Goal: Task Accomplishment & Management: Manage account settings

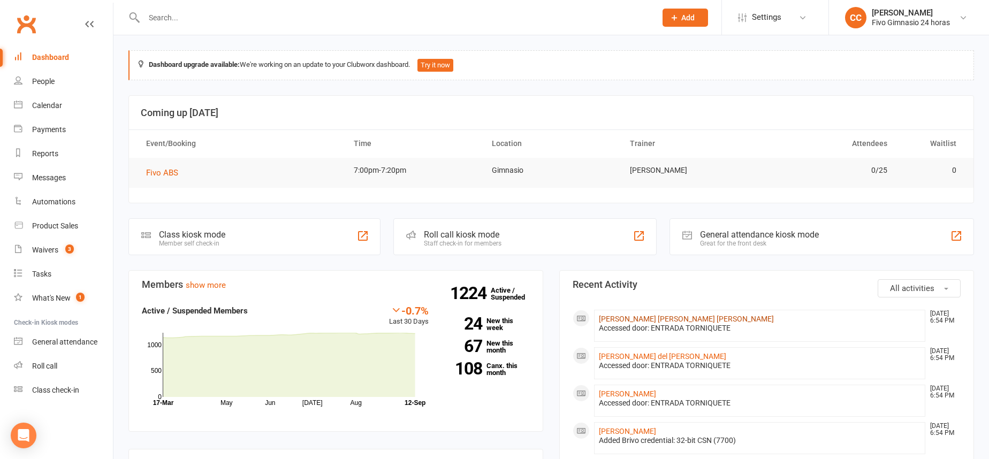
click at [661, 315] on link "[PERSON_NAME] [PERSON_NAME] [PERSON_NAME]" at bounding box center [686, 319] width 175 height 9
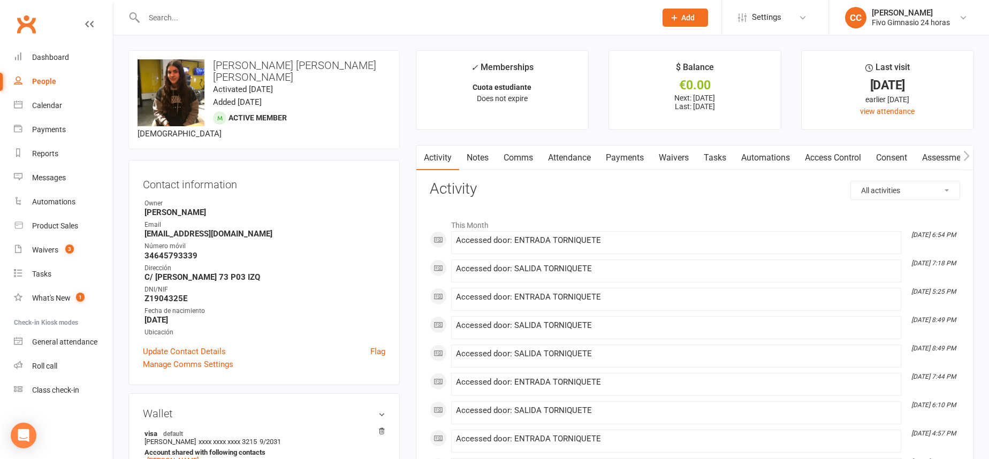
click at [845, 163] on link "Access Control" at bounding box center [833, 158] width 71 height 25
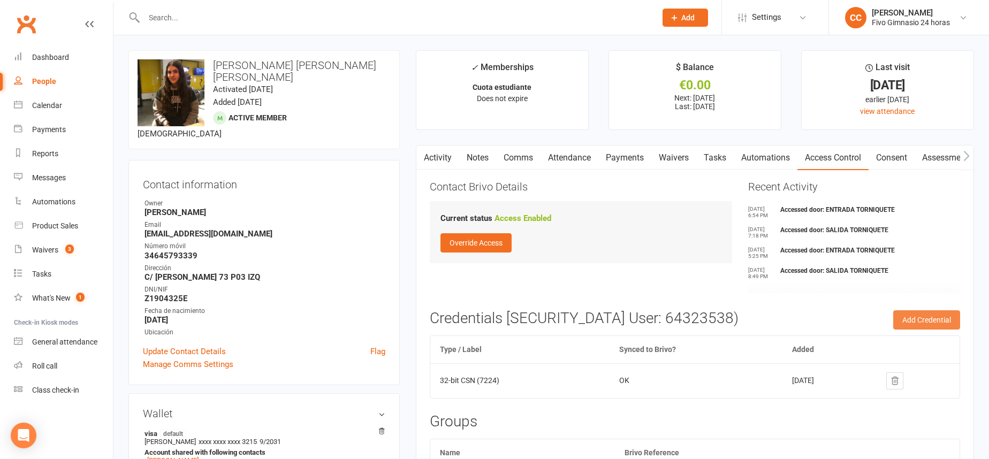
click at [942, 321] on button "Add Credential" at bounding box center [926, 319] width 67 height 19
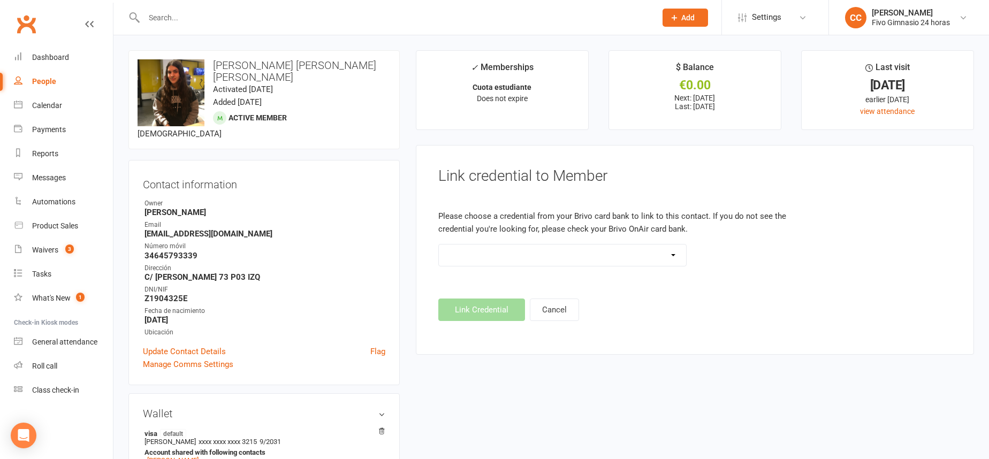
click at [502, 256] on select "Standard 26 Bit (54268) Standard 26 Bit (54269) Standard 26 Bit (54270) Standar…" at bounding box center [563, 255] width 248 height 21
click at [58, 56] on div "Dashboard" at bounding box center [50, 57] width 37 height 9
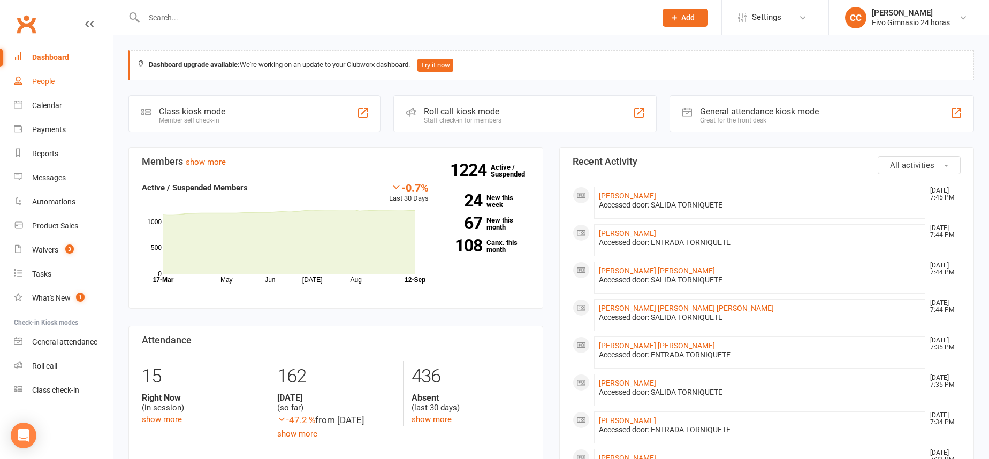
click at [39, 84] on div "People" at bounding box center [43, 81] width 22 height 9
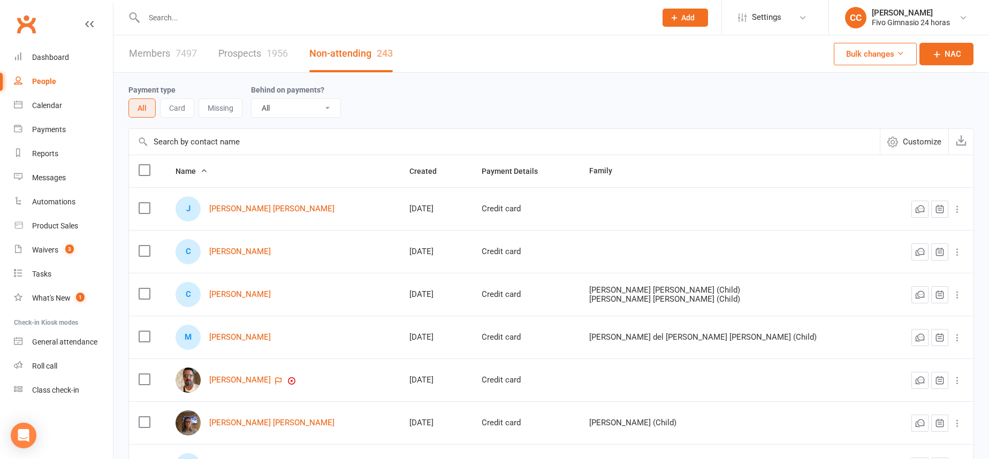
click at [54, 43] on div "Clubworx" at bounding box center [56, 31] width 113 height 40
click at [56, 57] on div "Dashboard" at bounding box center [50, 57] width 37 height 9
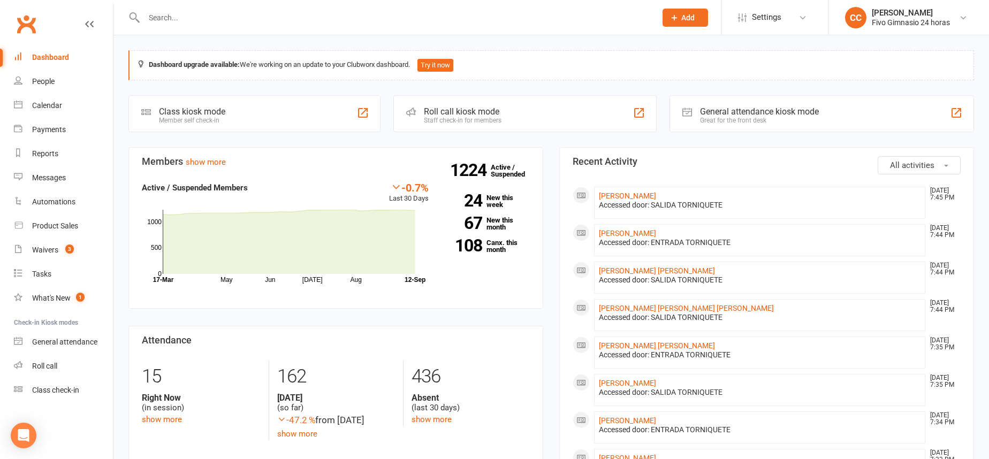
click at [229, 17] on input "text" at bounding box center [395, 17] width 508 height 15
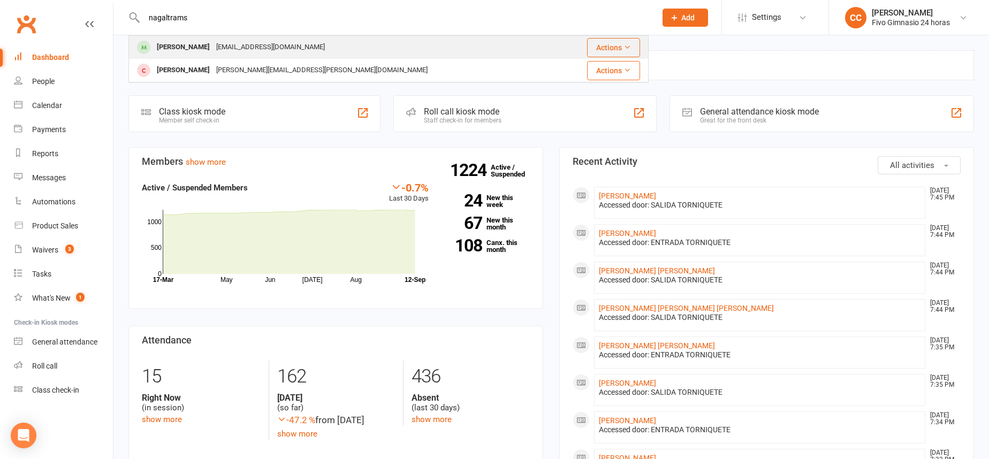
type input "nagaltrams"
click at [224, 49] on div "[EMAIL_ADDRESS][DOMAIN_NAME]" at bounding box center [270, 48] width 115 height 16
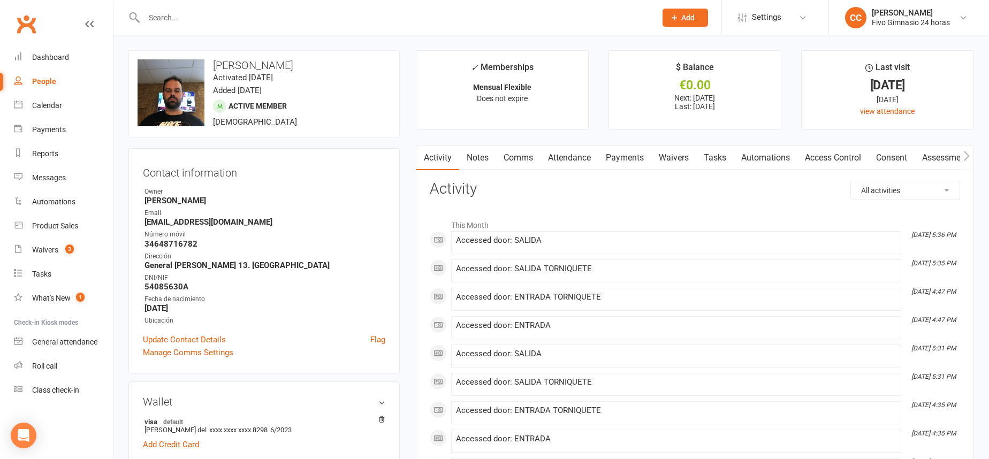
click at [617, 151] on link "Payments" at bounding box center [624, 158] width 53 height 25
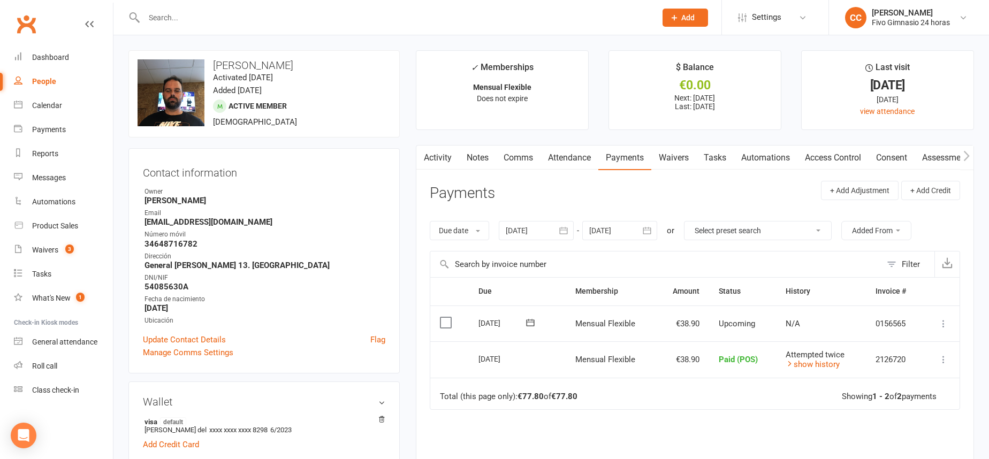
click at [945, 324] on icon at bounding box center [943, 323] width 11 height 11
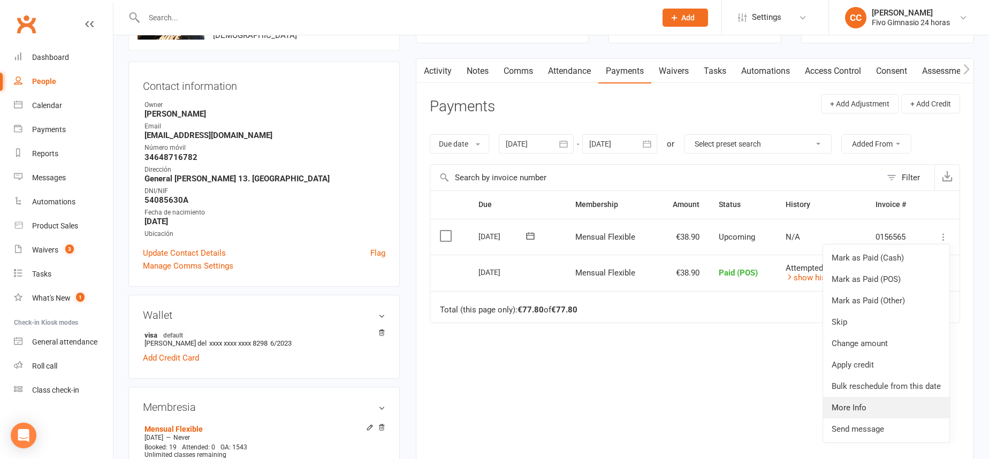
scroll to position [88, 0]
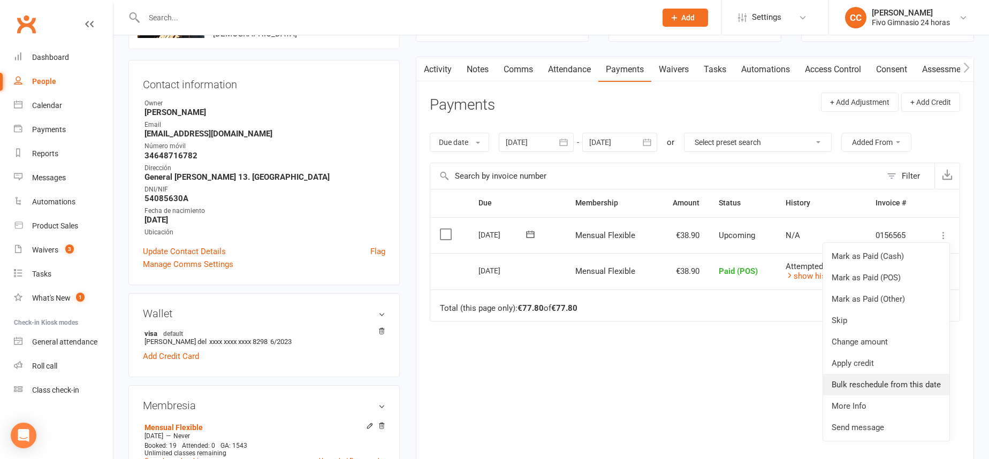
click at [883, 377] on link "Bulk reschedule from this date" at bounding box center [886, 384] width 126 height 21
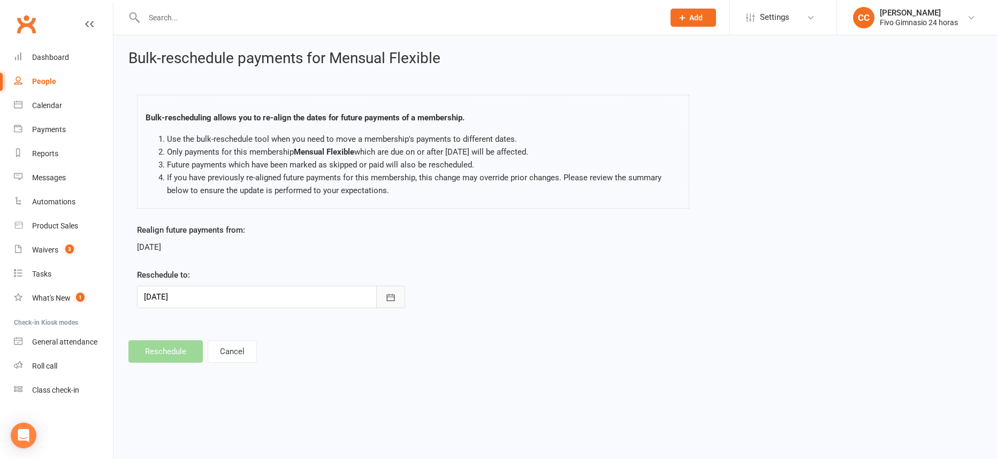
click at [391, 296] on icon "button" at bounding box center [390, 297] width 11 height 11
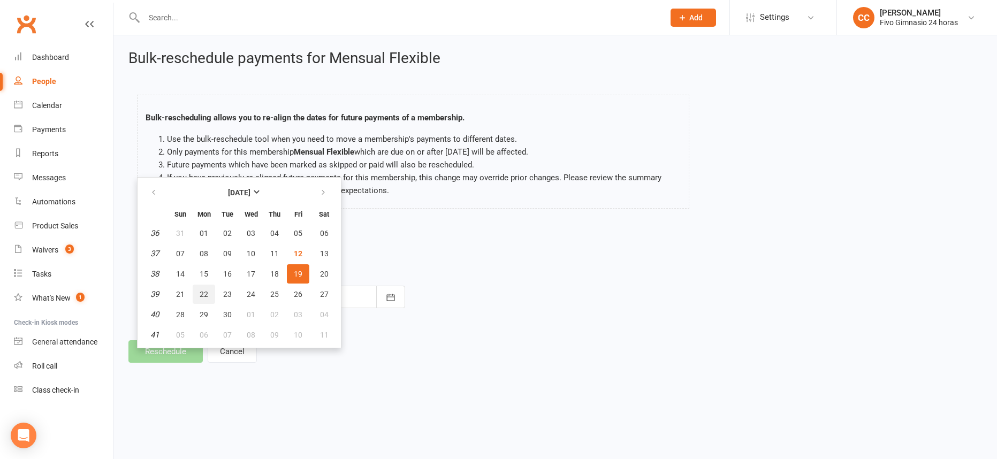
click at [200, 294] on span "22" at bounding box center [204, 294] width 9 height 9
type input "[DATE]"
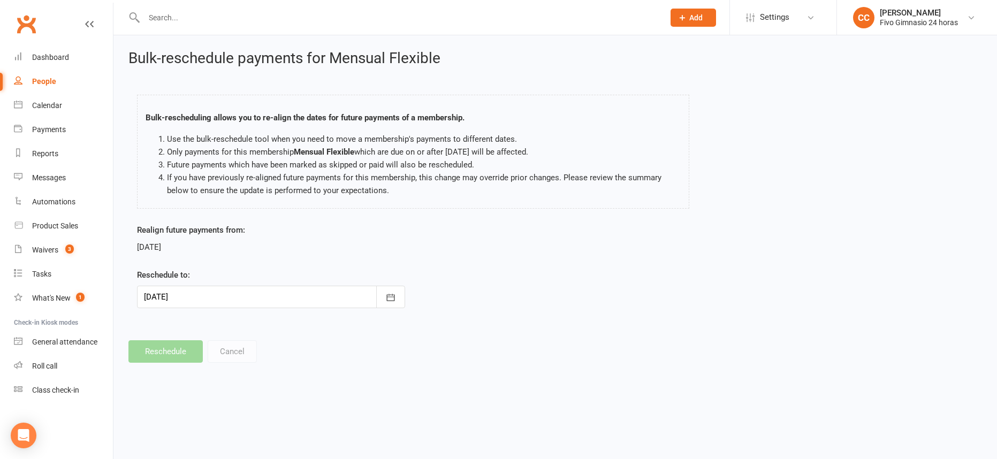
drag, startPoint x: 175, startPoint y: 354, endPoint x: 205, endPoint y: 332, distance: 37.1
click at [175, 354] on footer "Reschedule Cancel" at bounding box center [555, 351] width 854 height 22
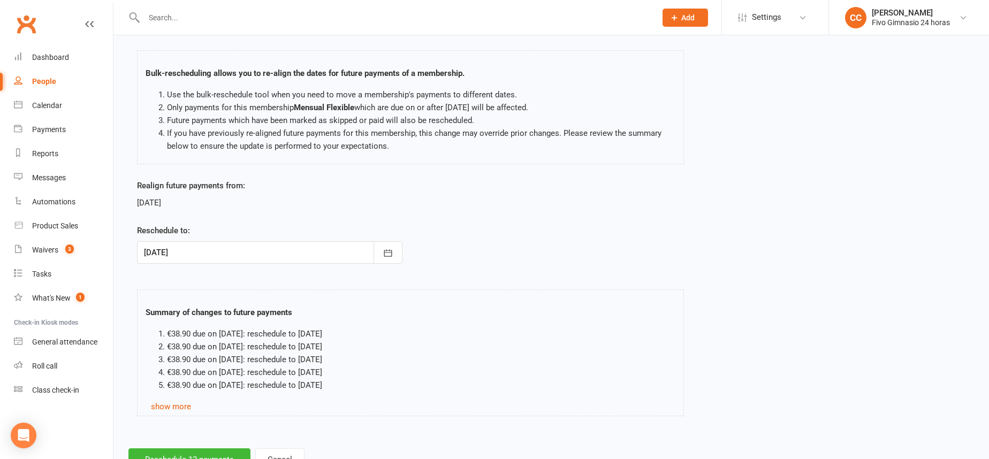
scroll to position [87, 0]
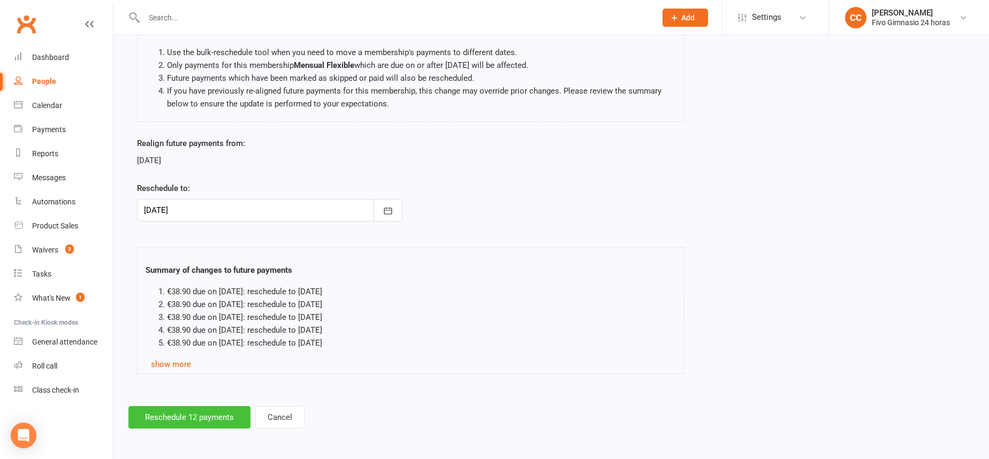
click at [204, 412] on button "Reschedule 12 payments" at bounding box center [189, 417] width 122 height 22
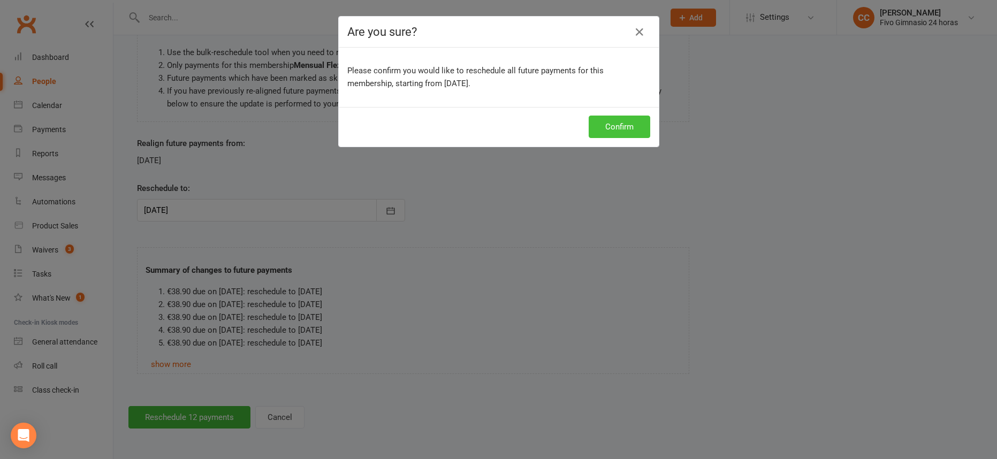
click at [634, 130] on button "Confirm" at bounding box center [620, 127] width 62 height 22
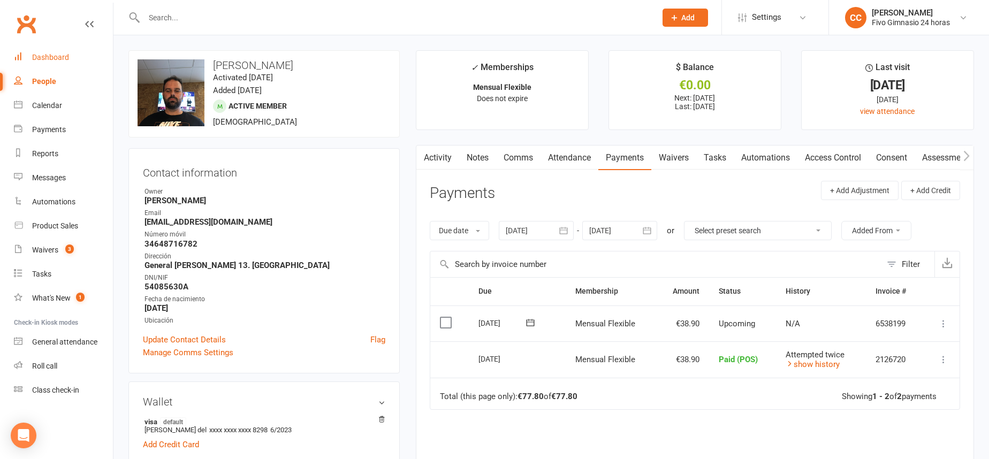
click at [71, 51] on link "Dashboard" at bounding box center [63, 57] width 99 height 24
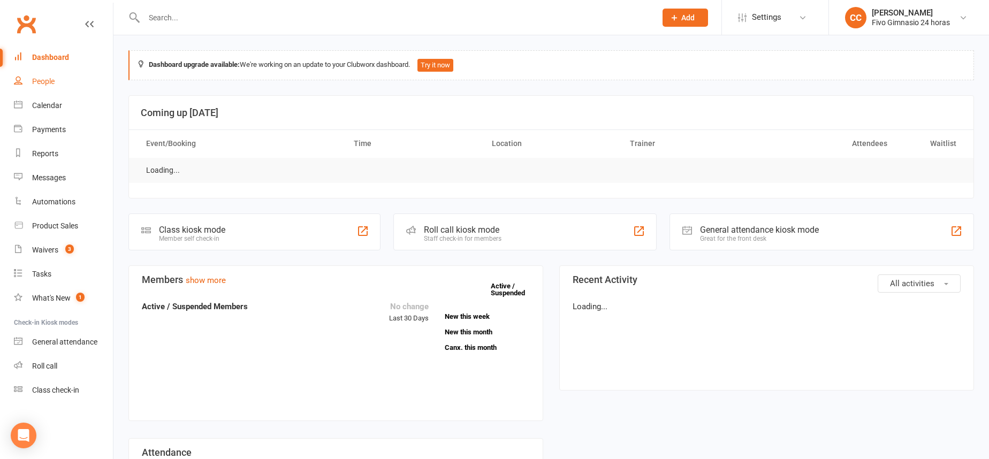
click at [57, 74] on link "People" at bounding box center [63, 82] width 99 height 24
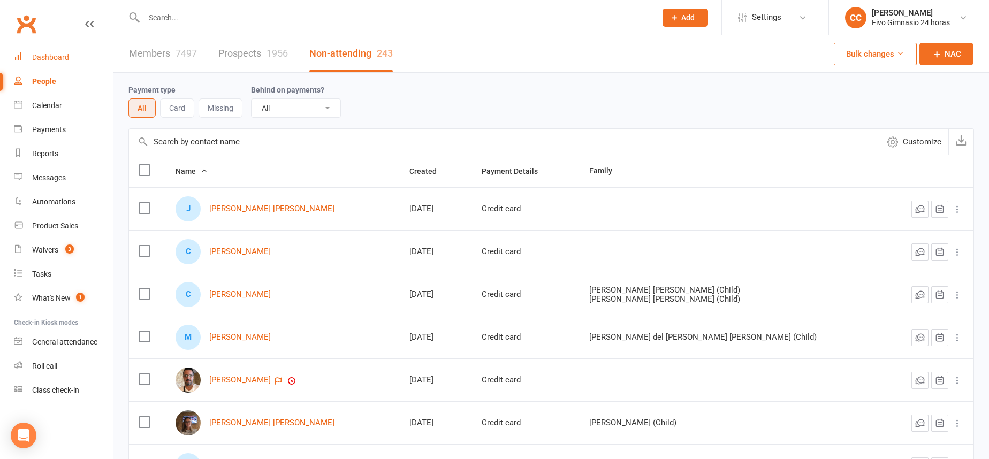
drag, startPoint x: 68, startPoint y: 54, endPoint x: 30, endPoint y: 64, distance: 39.3
click at [68, 54] on div "Dashboard" at bounding box center [50, 57] width 37 height 9
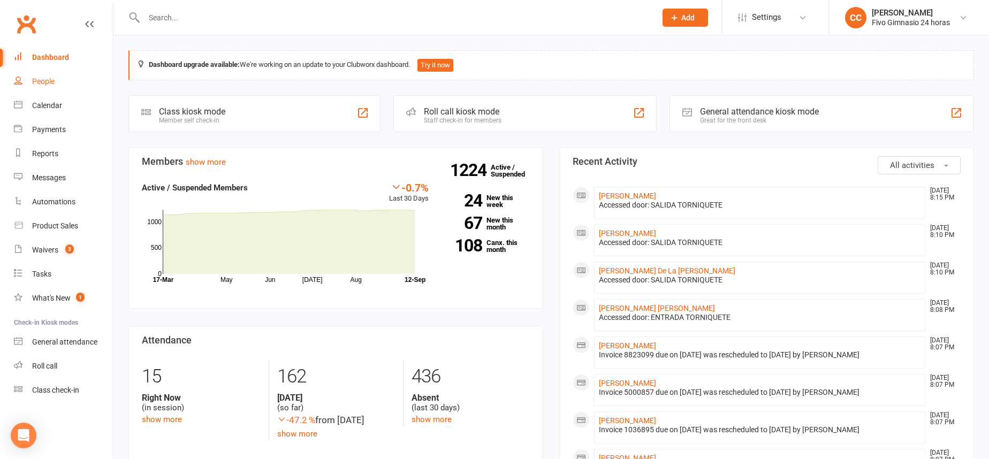
click at [54, 78] on div "People" at bounding box center [43, 81] width 22 height 9
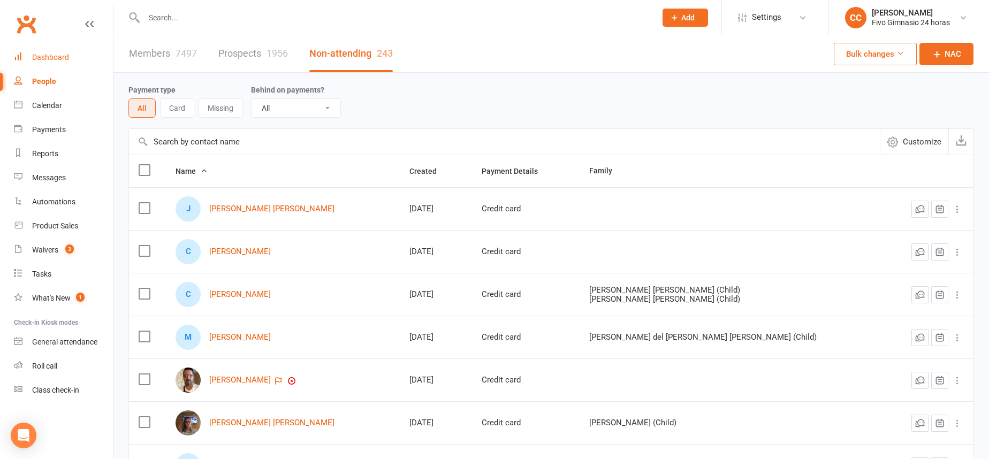
click at [63, 52] on link "Dashboard" at bounding box center [63, 57] width 99 height 24
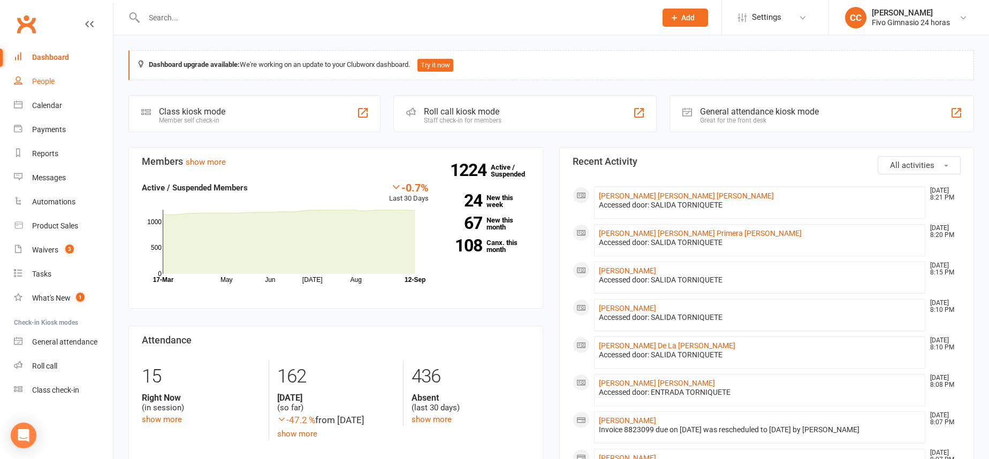
click at [78, 79] on link "People" at bounding box center [63, 82] width 99 height 24
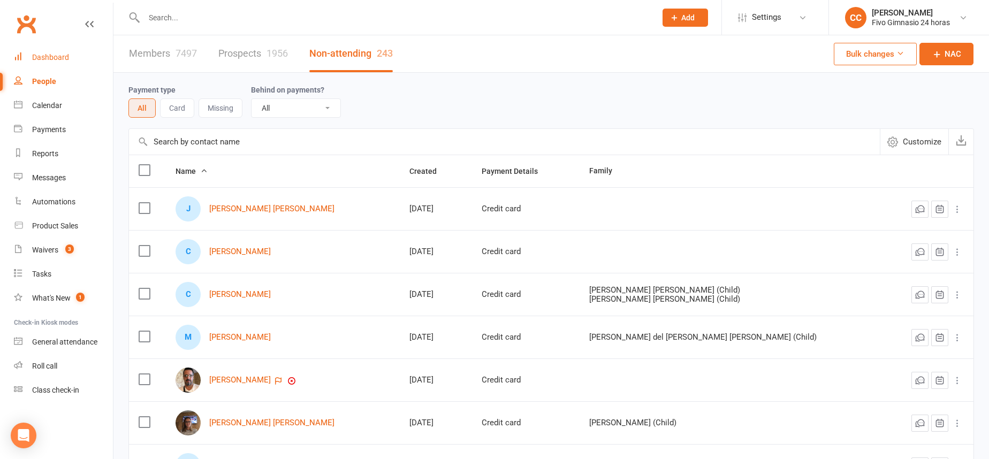
click at [81, 59] on link "Dashboard" at bounding box center [63, 57] width 99 height 24
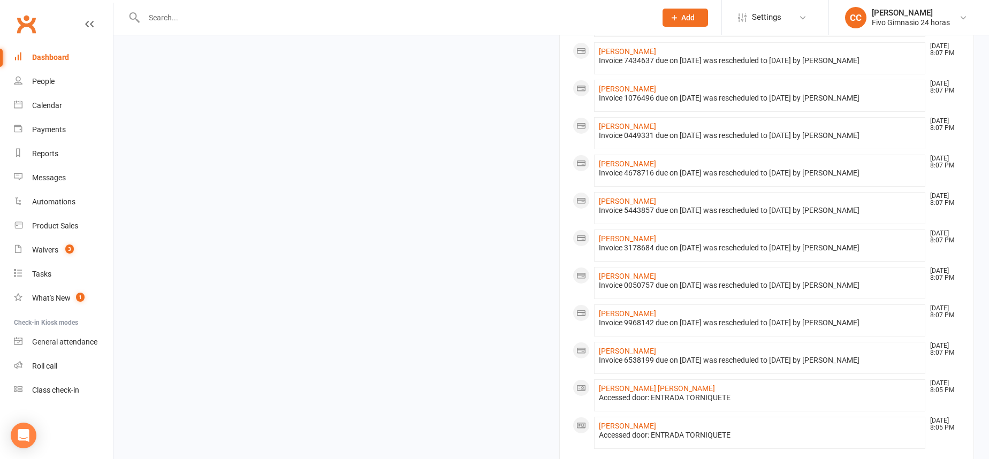
scroll to position [557, 0]
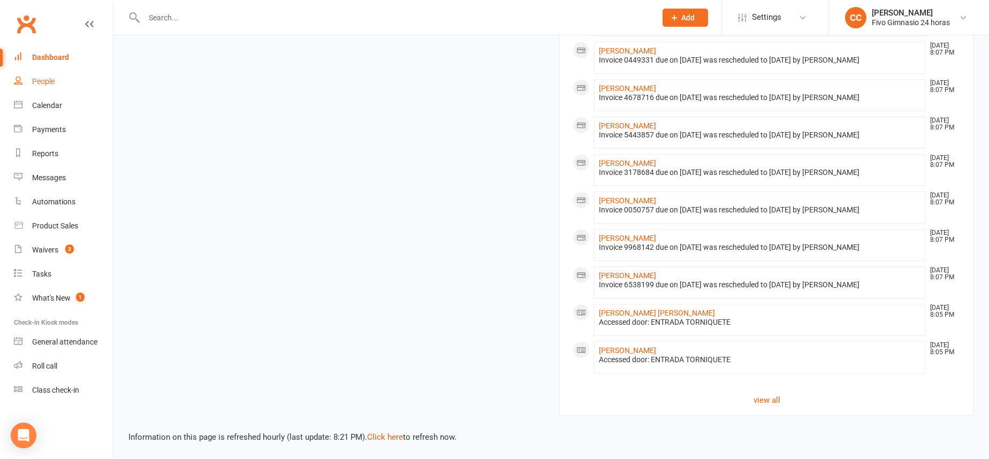
click at [31, 91] on link "People" at bounding box center [63, 82] width 99 height 24
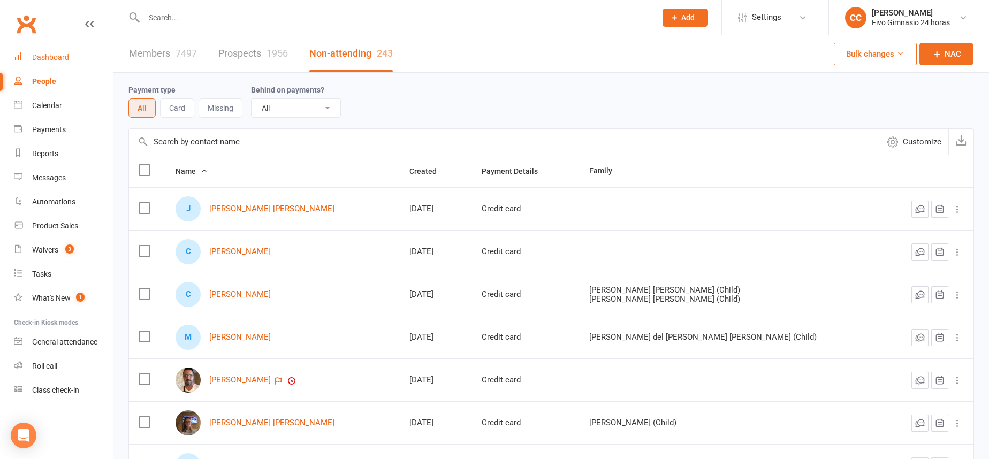
click at [56, 58] on div "Dashboard" at bounding box center [50, 57] width 37 height 9
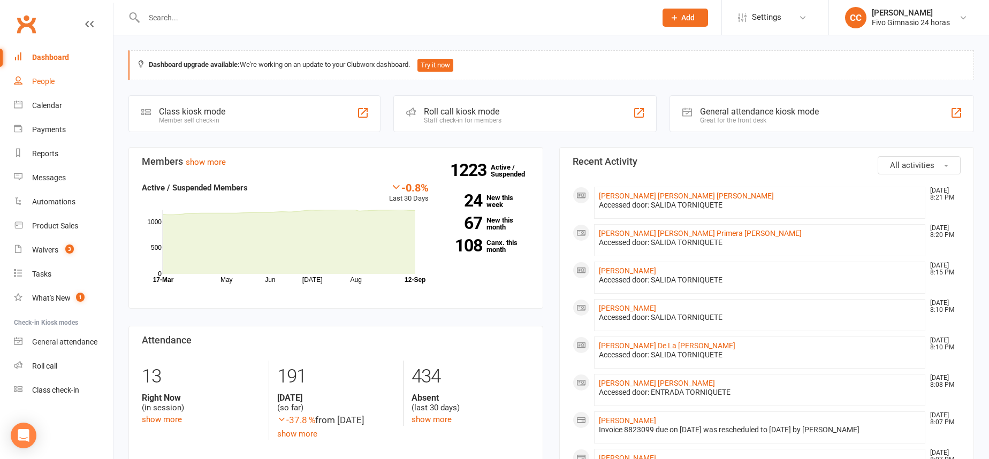
click at [55, 73] on link "People" at bounding box center [63, 82] width 99 height 24
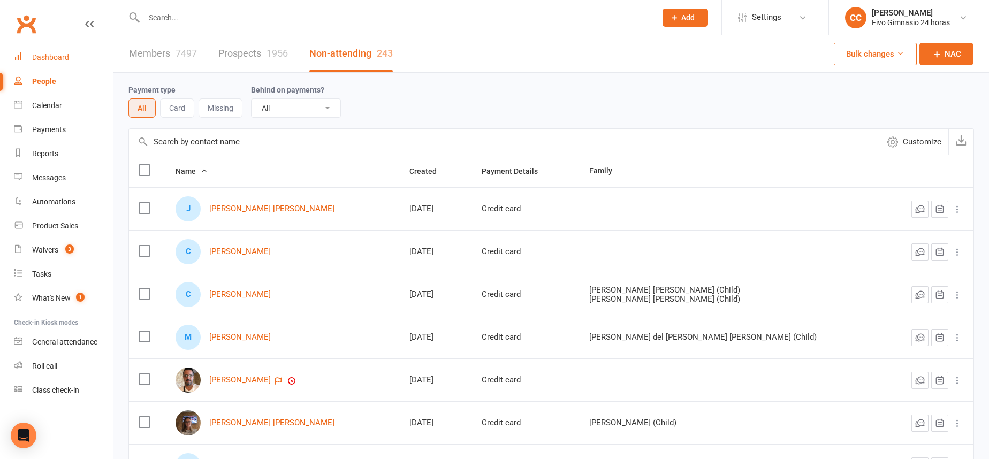
click at [52, 53] on div "Dashboard" at bounding box center [50, 57] width 37 height 9
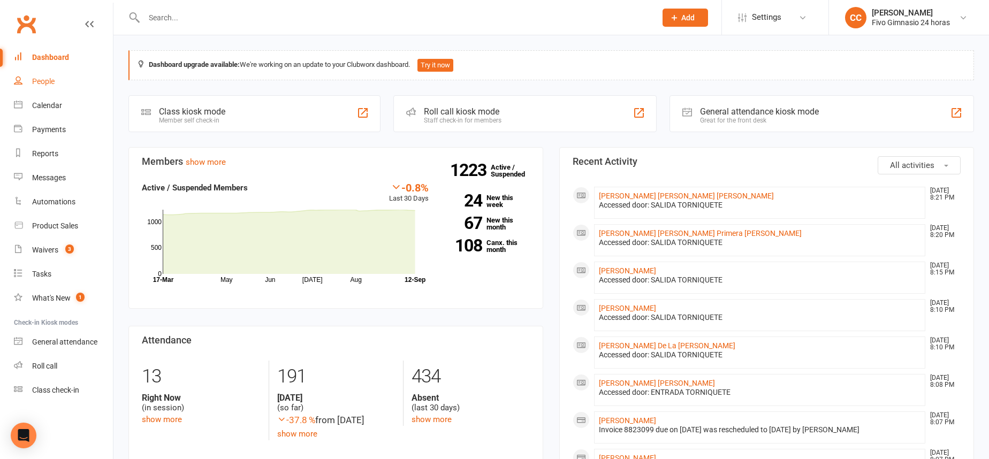
click at [37, 86] on link "People" at bounding box center [63, 82] width 99 height 24
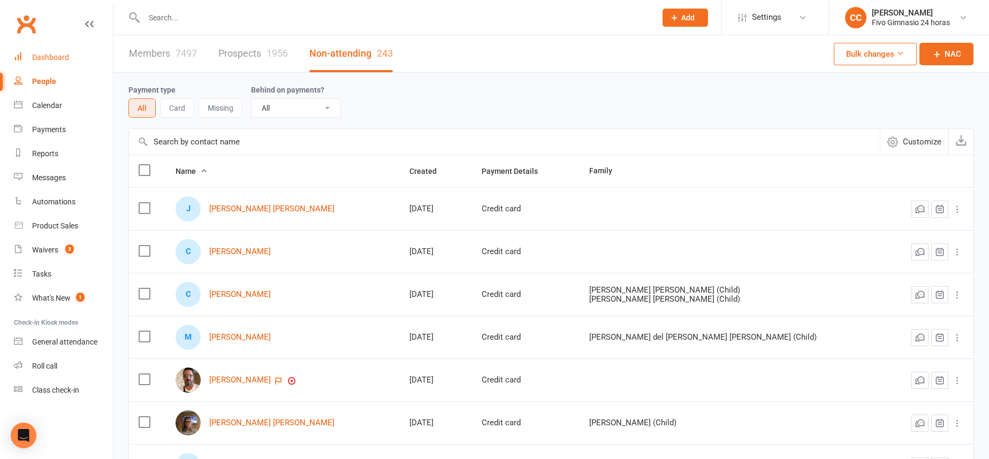
click at [81, 58] on link "Dashboard" at bounding box center [63, 57] width 99 height 24
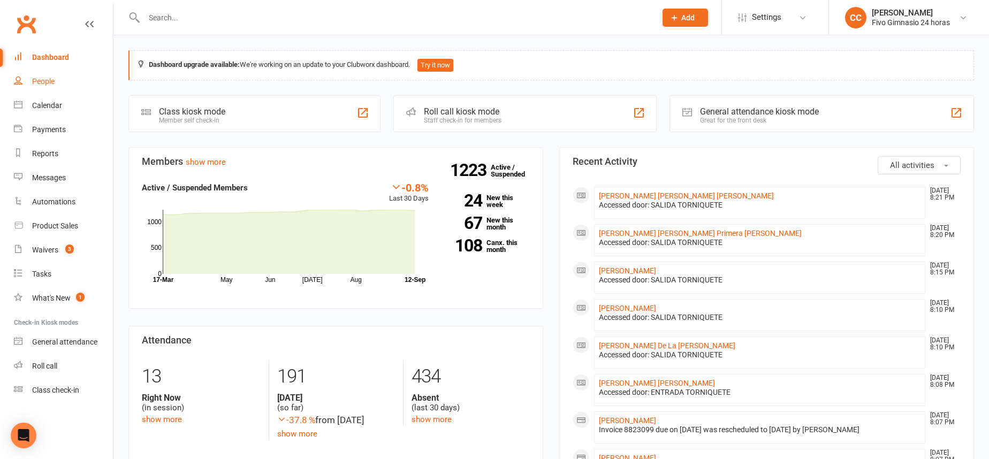
click at [47, 80] on div "People" at bounding box center [43, 81] width 22 height 9
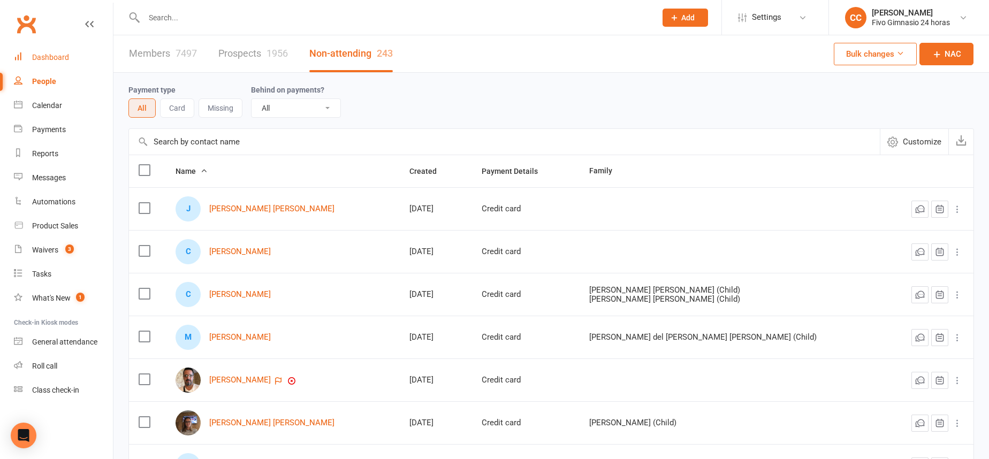
click at [61, 64] on link "Dashboard" at bounding box center [63, 57] width 99 height 24
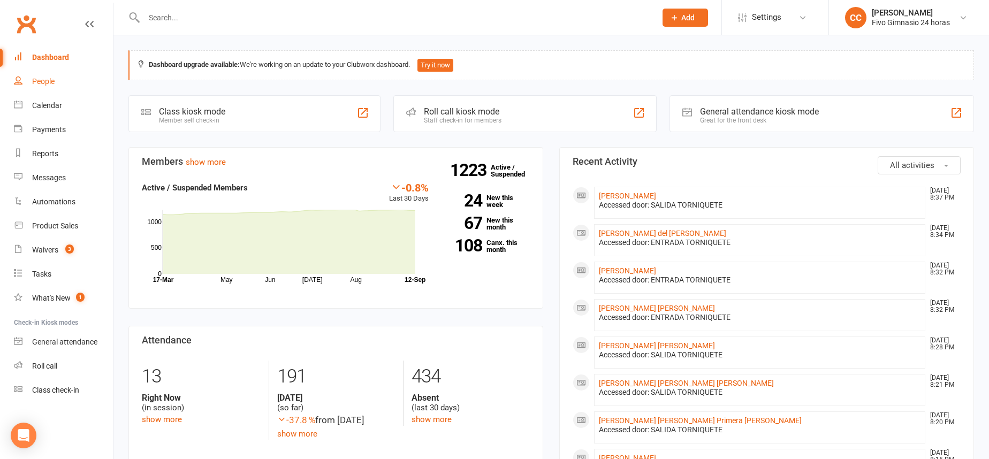
click at [54, 83] on div "People" at bounding box center [43, 81] width 22 height 9
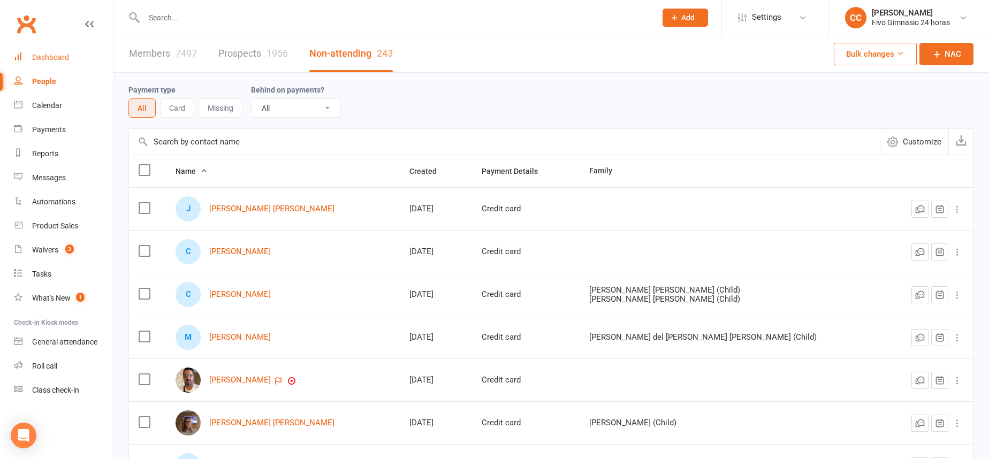
click at [58, 60] on div "Dashboard" at bounding box center [50, 57] width 37 height 9
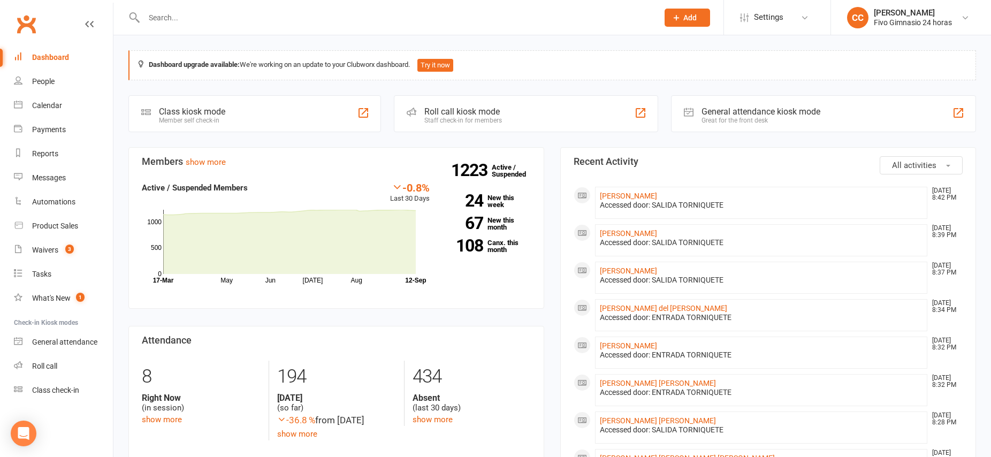
click at [186, 12] on input "text" at bounding box center [396, 17] width 510 height 15
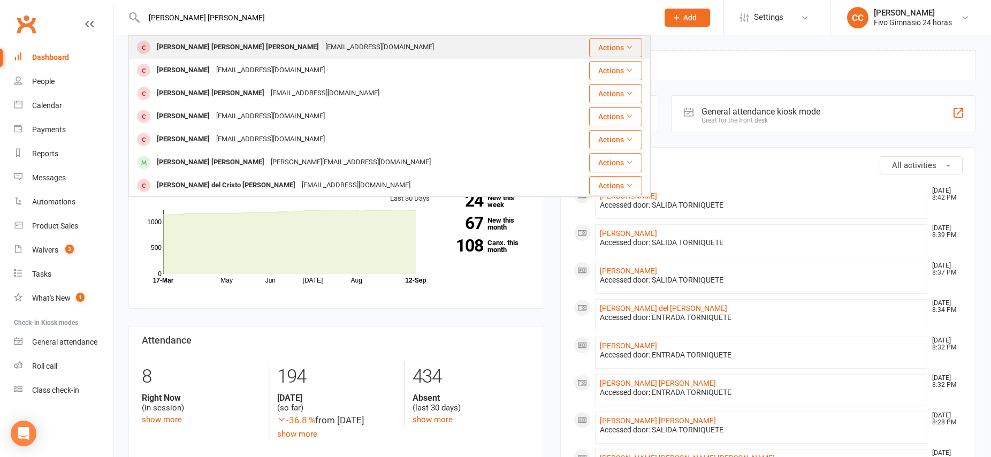
type input "[PERSON_NAME] [PERSON_NAME]"
click at [239, 47] on div "[PERSON_NAME] [PERSON_NAME] [PERSON_NAME]" at bounding box center [238, 48] width 169 height 16
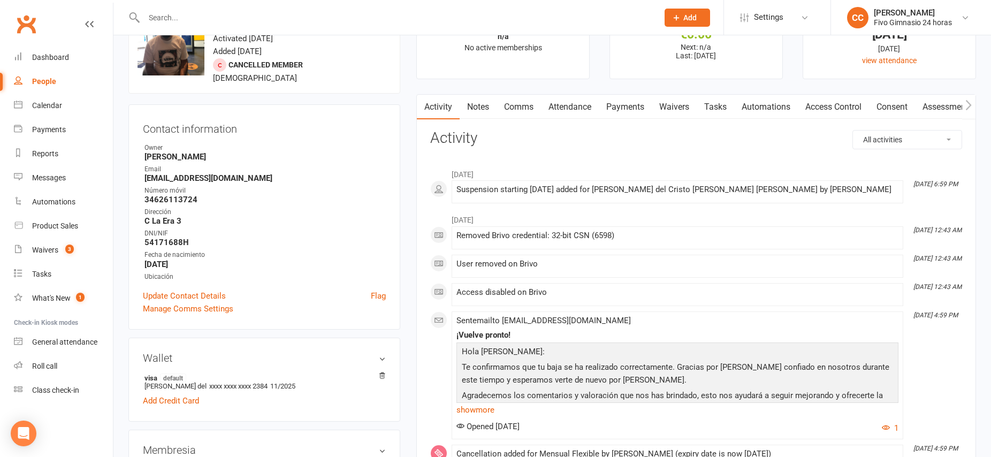
scroll to position [177, 0]
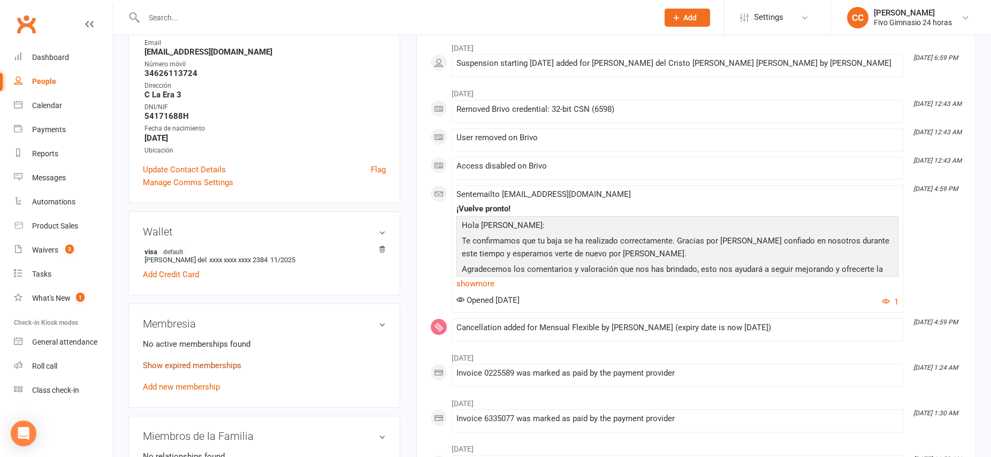
click at [211, 361] on link "Show expired memberships" at bounding box center [192, 366] width 98 height 10
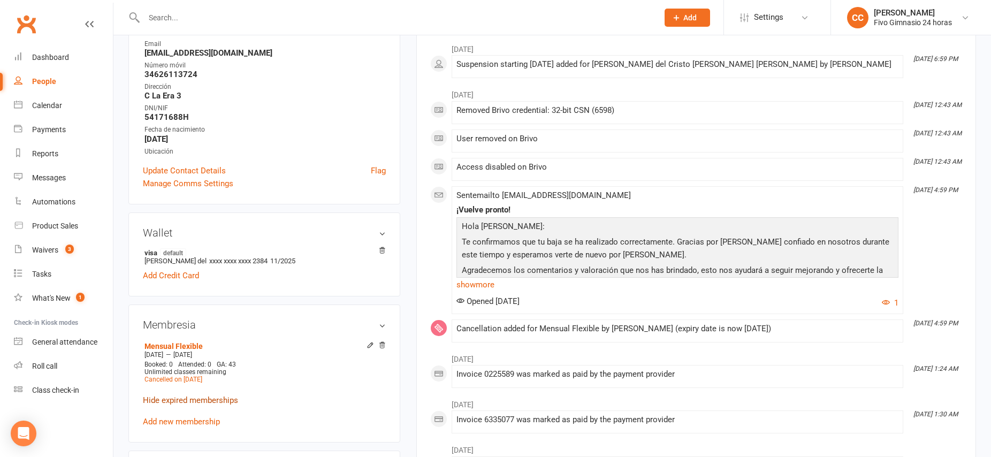
scroll to position [177, 0]
click at [208, 416] on link "Add new membership" at bounding box center [181, 421] width 77 height 10
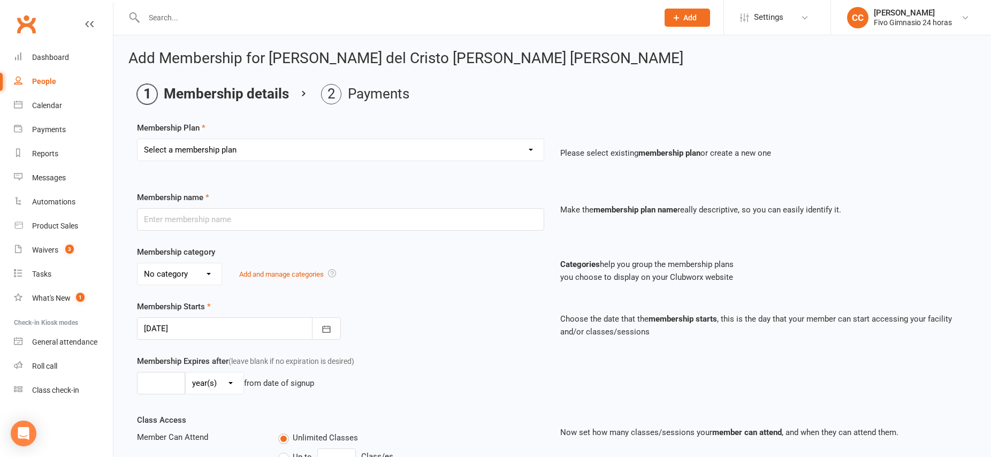
click at [212, 150] on select "Select a membership plan Cuota familiar Cuota estudiante 10 pases full Anual Se…" at bounding box center [341, 149] width 406 height 21
select select "22"
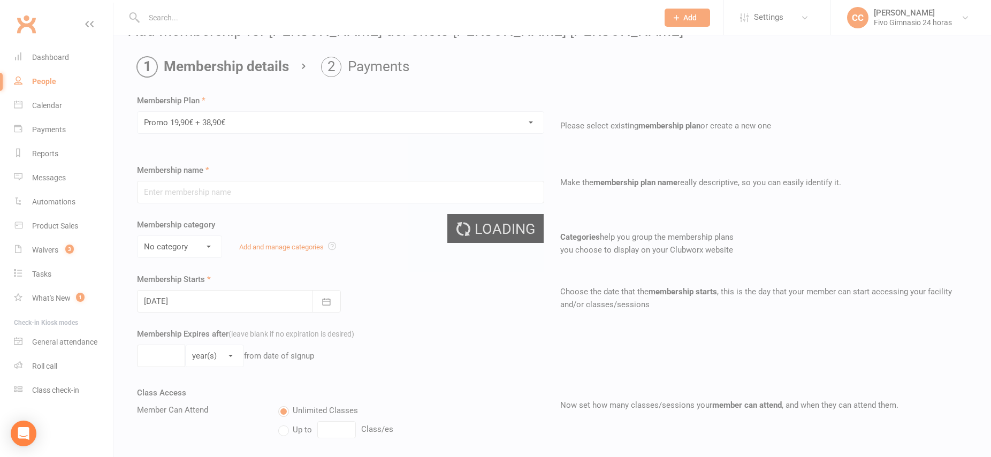
type input "Promo 19,90€ + 38,90€"
select select "4"
type input "0"
select select "2"
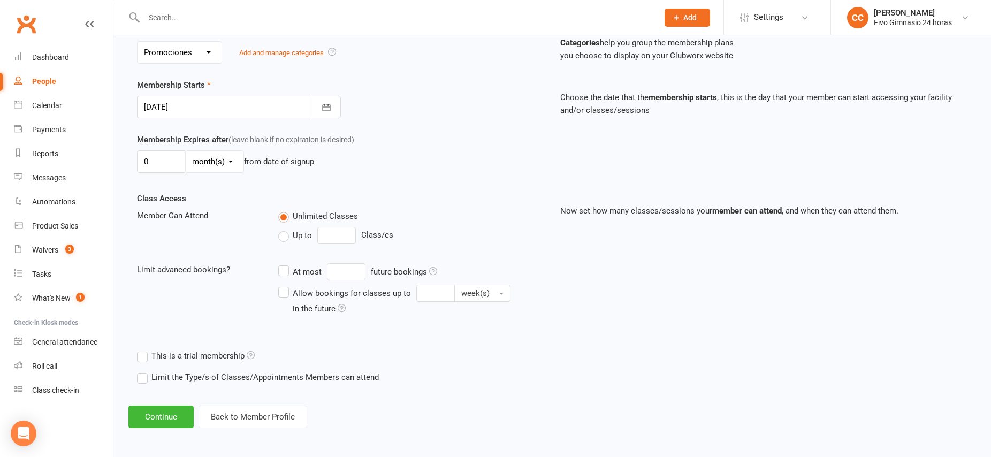
scroll to position [223, 0]
click at [160, 407] on button "Continue" at bounding box center [160, 415] width 65 height 22
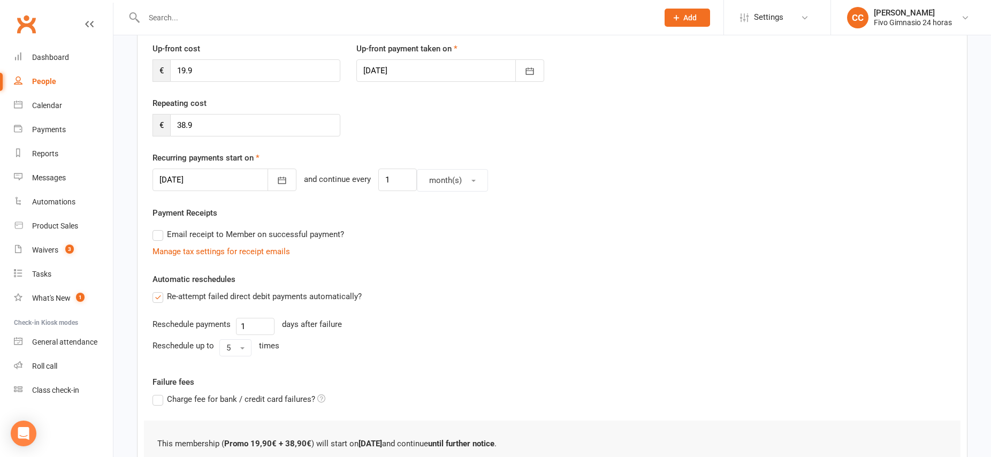
scroll to position [147, 0]
click at [268, 174] on button "button" at bounding box center [282, 179] width 29 height 22
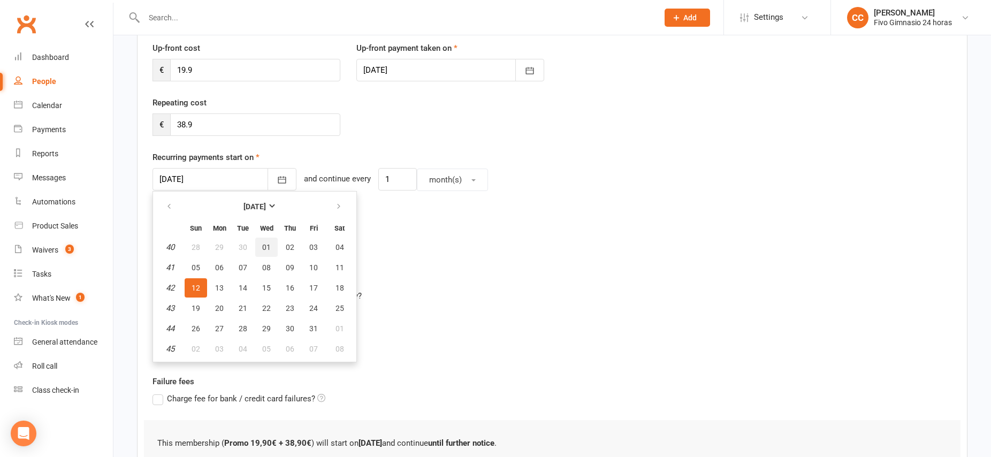
click at [265, 242] on button "01" at bounding box center [266, 247] width 22 height 19
type input "01 Oct 2025"
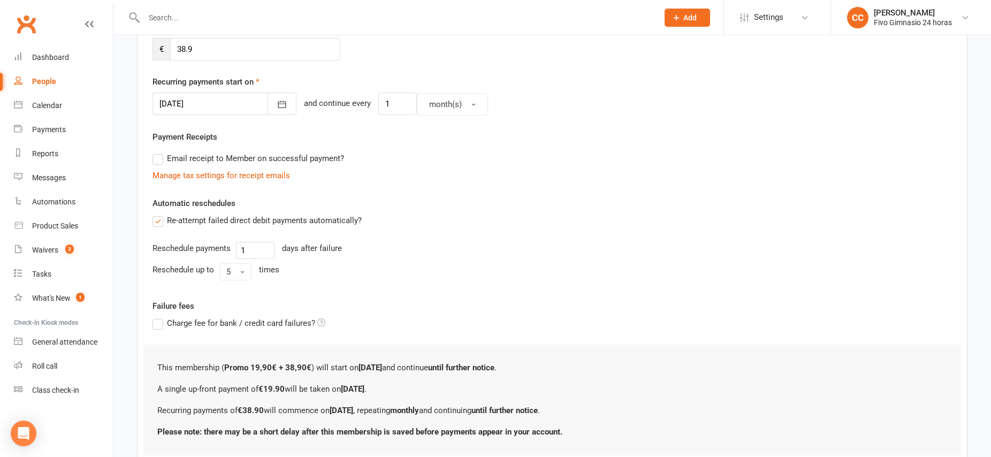
scroll to position [300, 0]
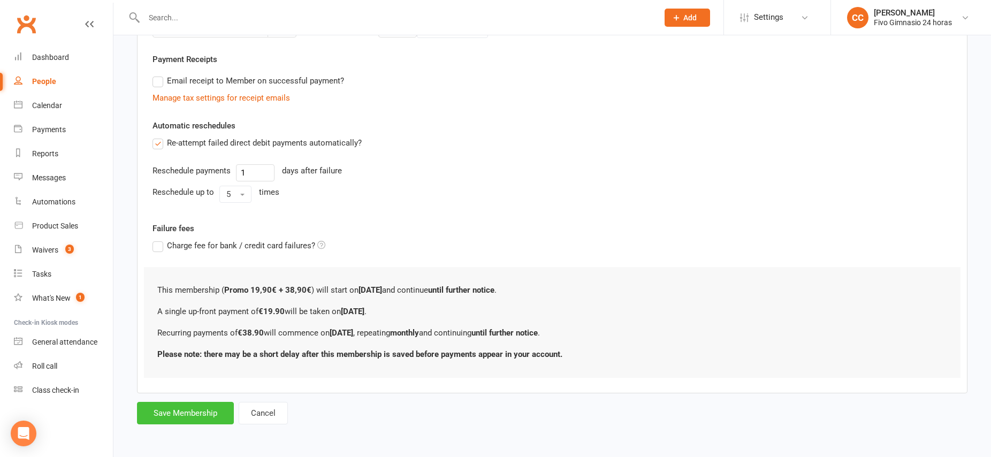
click at [219, 412] on button "Save Membership" at bounding box center [185, 413] width 97 height 22
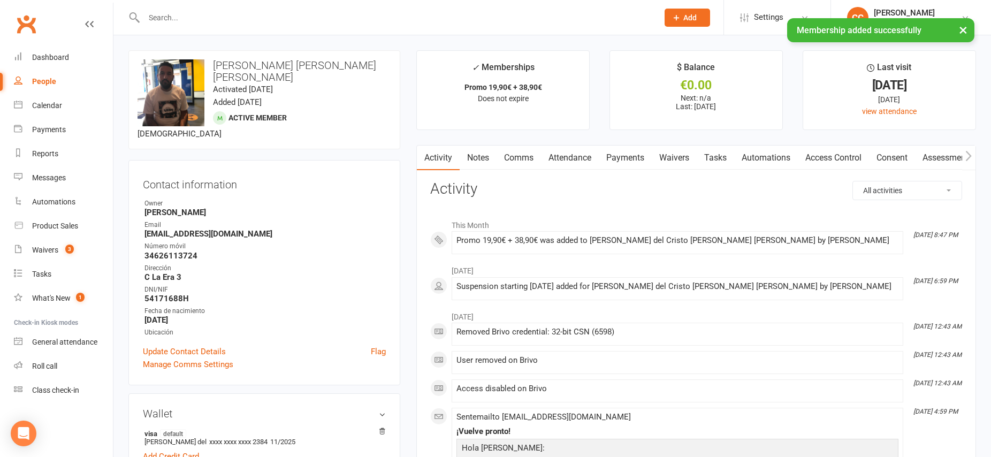
click at [841, 160] on link "Access Control" at bounding box center [833, 158] width 71 height 25
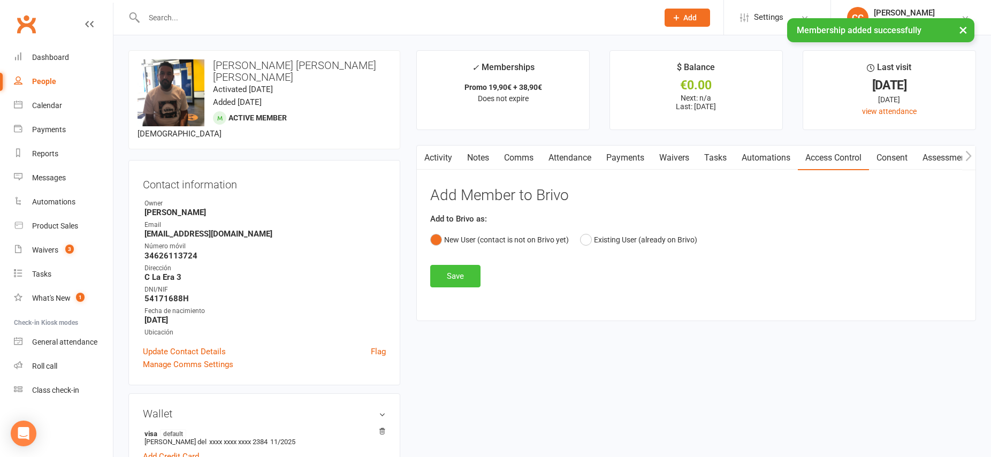
drag, startPoint x: 466, startPoint y: 281, endPoint x: 568, endPoint y: 225, distance: 116.4
click at [466, 280] on button "Save" at bounding box center [455, 276] width 50 height 22
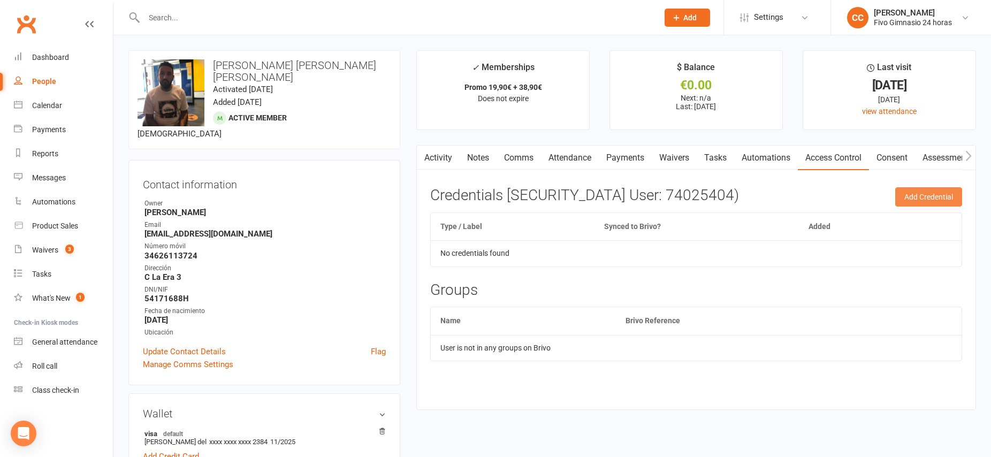
click at [931, 197] on button "Add Credential" at bounding box center [928, 196] width 67 height 19
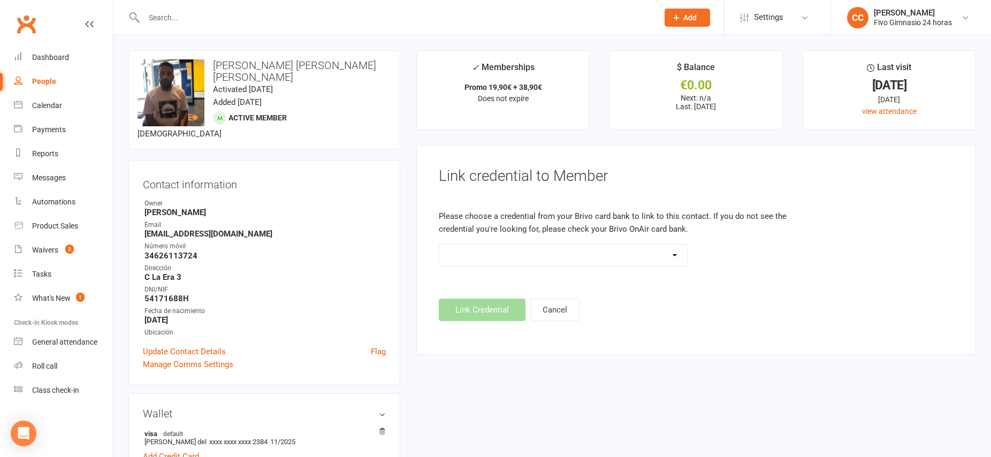
click at [566, 257] on select "Standard 26 Bit (54268) Standard 26 Bit (54269) Standard 26 Bit (54270) Standar…" at bounding box center [563, 255] width 248 height 21
select select "8734"
click at [500, 311] on button "Link Credential" at bounding box center [482, 310] width 87 height 22
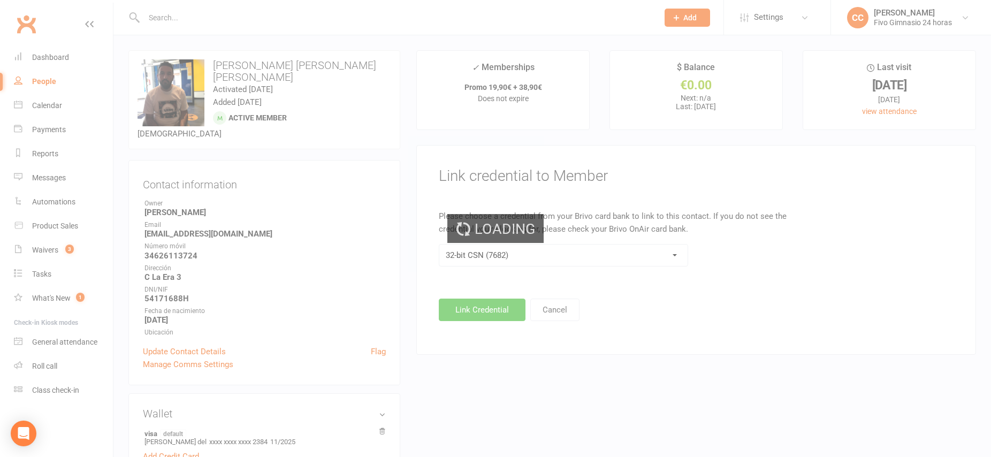
drag, startPoint x: 135, startPoint y: 226, endPoint x: 240, endPoint y: 229, distance: 104.9
click at [240, 229] on div "Loading" at bounding box center [495, 228] width 991 height 457
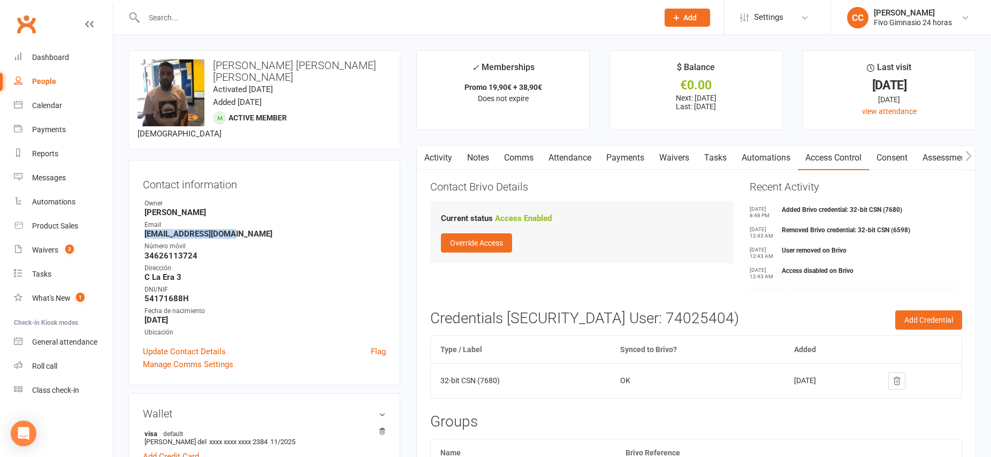
drag, startPoint x: 249, startPoint y: 225, endPoint x: 143, endPoint y: 221, distance: 105.5
click at [143, 221] on li "Email nasaniel35@gmail.com" at bounding box center [264, 229] width 243 height 19
copy strong "nasaniel35@gmail.com"
click at [624, 158] on link "Payments" at bounding box center [625, 158] width 53 height 25
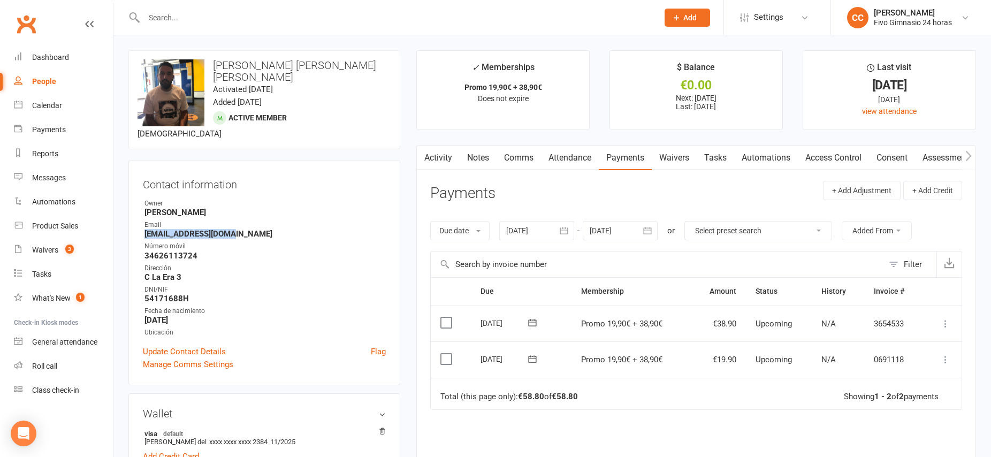
click at [948, 353] on button at bounding box center [945, 359] width 13 height 13
click at [924, 416] on link "Mark as Paid (Other)" at bounding box center [899, 423] width 106 height 21
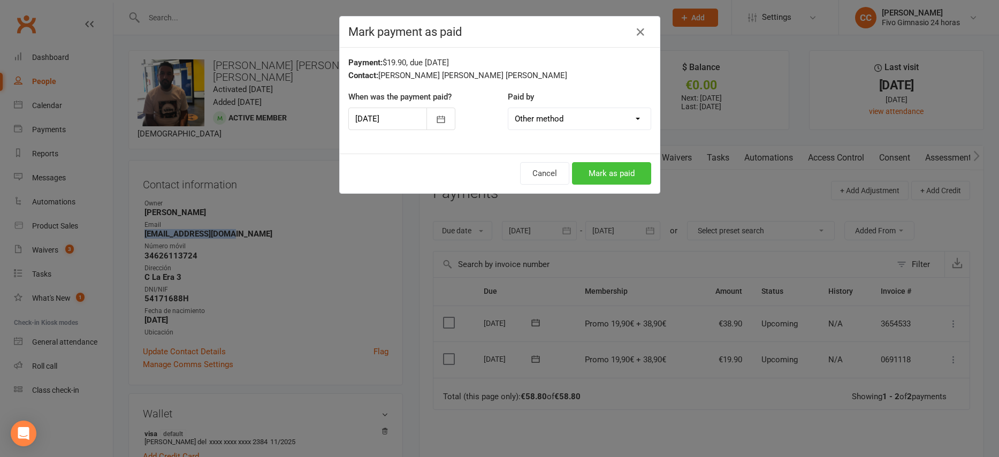
click at [621, 171] on button "Mark as paid" at bounding box center [611, 173] width 79 height 22
